Goal: Browse casually: Explore the website without a specific task or goal

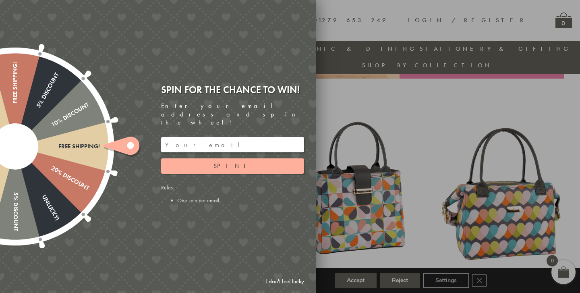
scroll to position [263, 0]
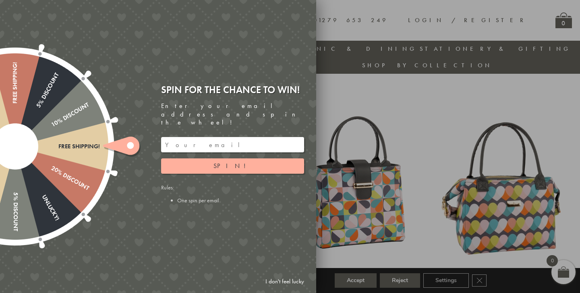
click at [196, 139] on input "email" at bounding box center [232, 144] width 143 height 15
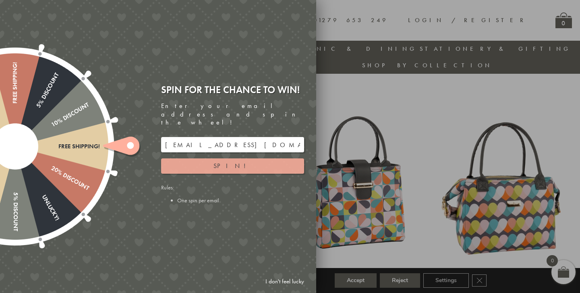
click at [227, 162] on span "Spin!" at bounding box center [233, 166] width 38 height 8
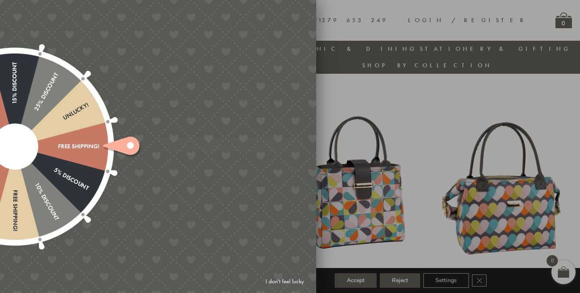
type input "GUGJPQNX"
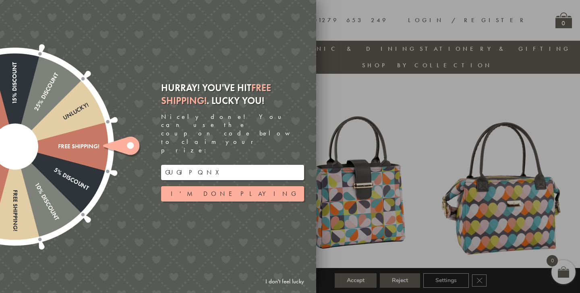
drag, startPoint x: 210, startPoint y: 162, endPoint x: 157, endPoint y: 161, distance: 52.8
click at [157, 161] on div "Hurray! You've hit Free shipping! . Lucky you! Nicely done! You can use the cou…" at bounding box center [235, 146] width 161 height 142
click at [419, 94] on div at bounding box center [290, 146] width 580 height 293
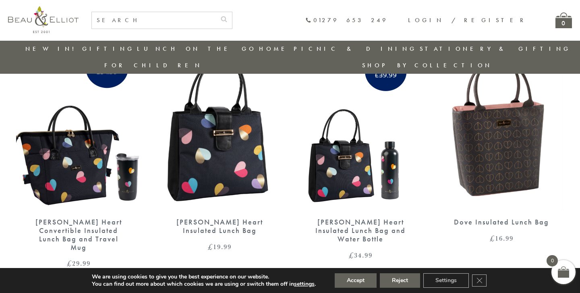
scroll to position [1303, 0]
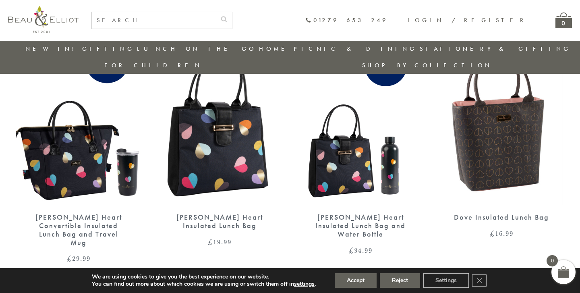
click at [287, 287] on link "2" at bounding box center [288, 293] width 13 height 13
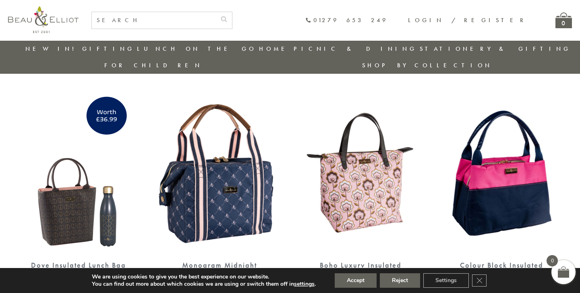
scroll to position [284, 0]
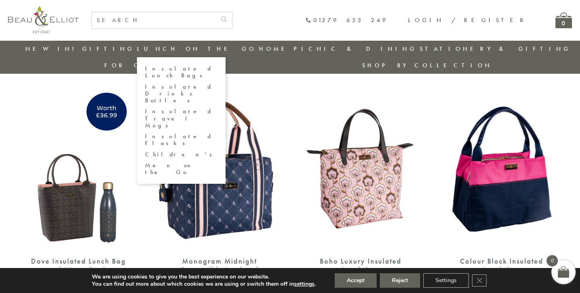
click at [157, 69] on link "Insulated Lunch Bags" at bounding box center [181, 72] width 73 height 14
